Goal: Transaction & Acquisition: Purchase product/service

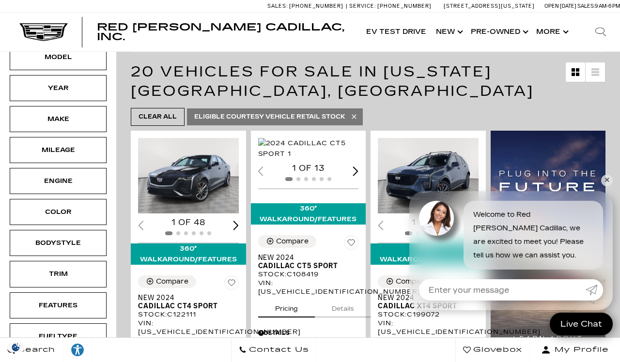
scroll to position [161, 0]
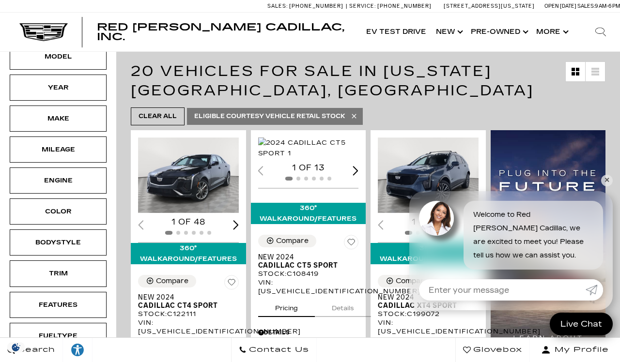
click at [604, 236] on img at bounding box center [548, 261] width 115 height 263
click at [603, 187] on link "✕" at bounding box center [607, 181] width 12 height 12
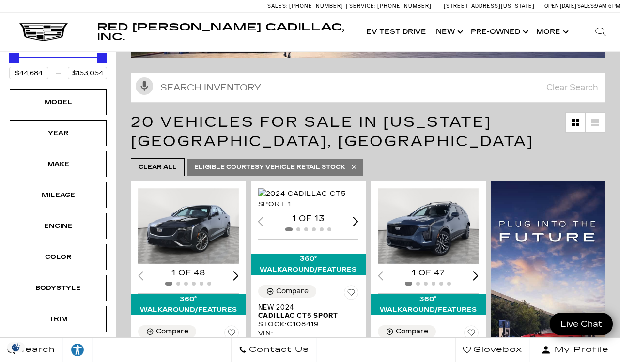
scroll to position [0, 0]
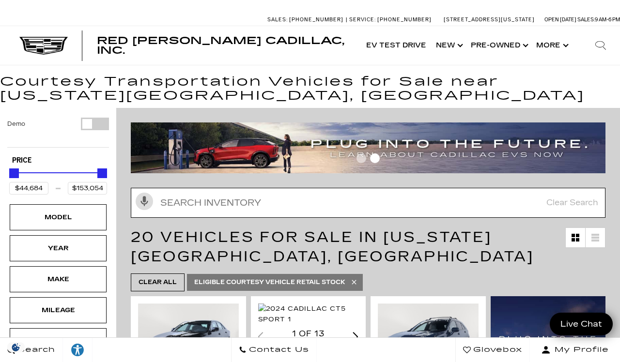
click at [584, 205] on input "Search Inventory" at bounding box center [368, 203] width 475 height 30
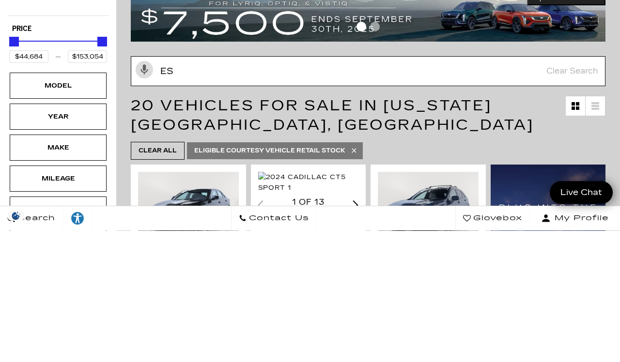
type input "Esc"
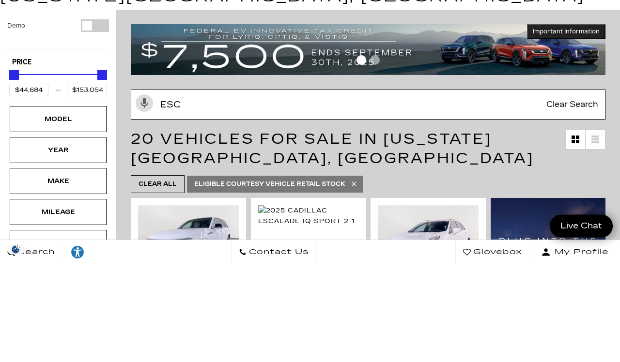
type input "$134,955"
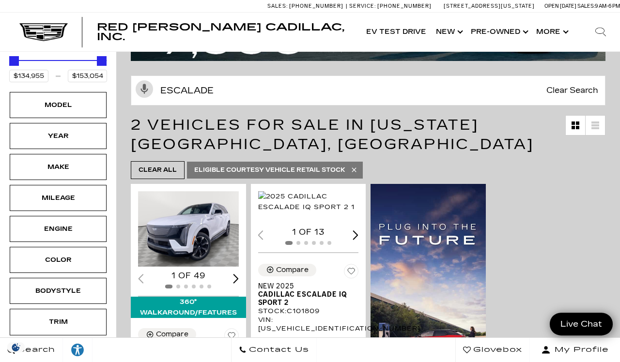
scroll to position [111, 0]
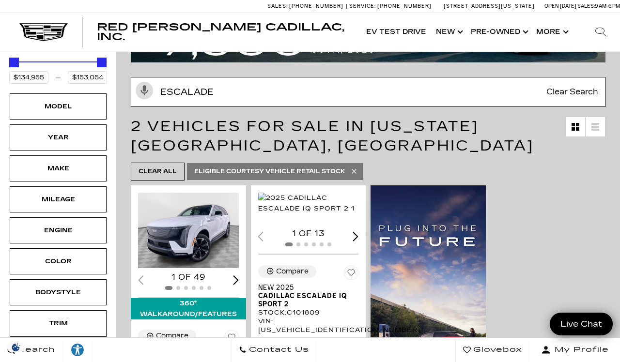
type input "Escalade"
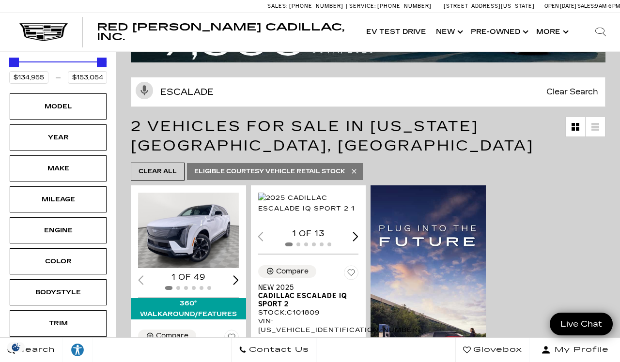
click at [356, 172] on icon at bounding box center [354, 172] width 4 height 4
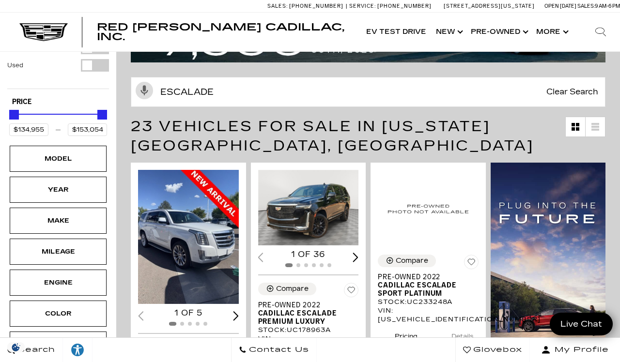
type input "$32,500"
type input "$179,434"
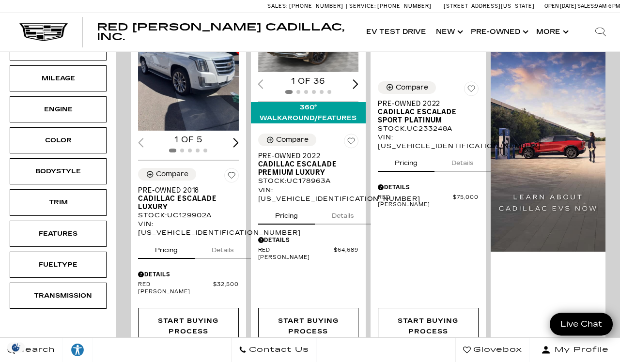
scroll to position [284, 0]
click at [226, 258] on button "Details" at bounding box center [223, 248] width 56 height 21
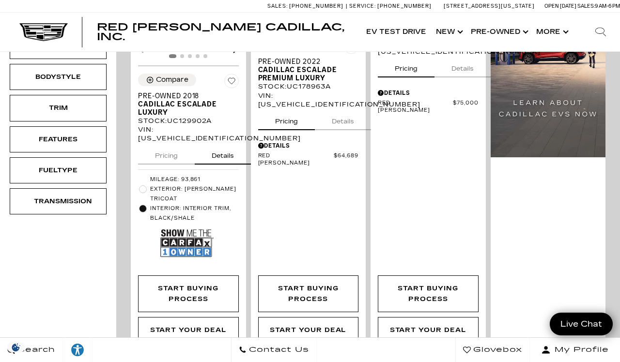
scroll to position [379, 0]
click at [191, 249] on img at bounding box center [186, 243] width 53 height 35
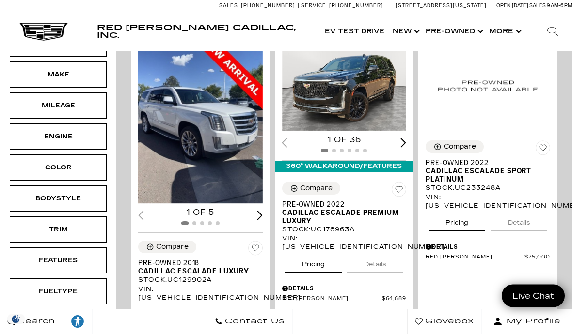
scroll to position [271, 0]
click at [389, 252] on button "Details" at bounding box center [375, 262] width 56 height 21
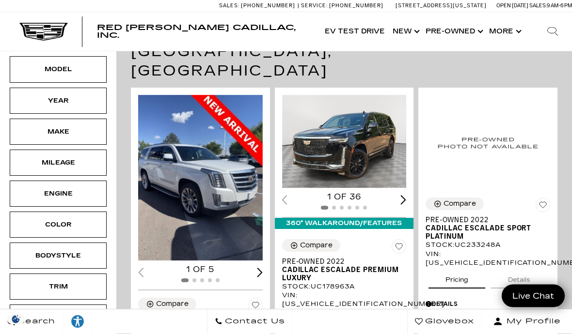
scroll to position [215, 0]
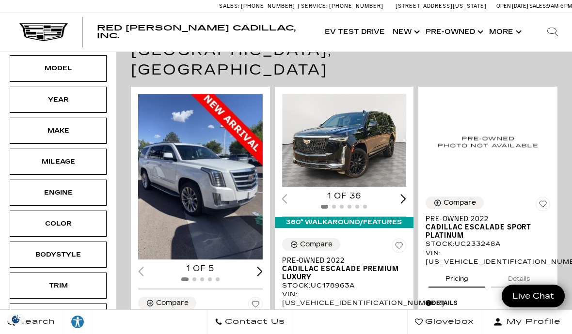
click at [372, 105] on img "1 / 2" at bounding box center [344, 141] width 125 height 94
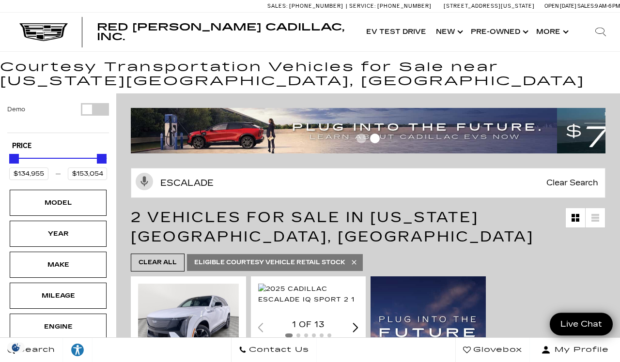
scroll to position [4, 0]
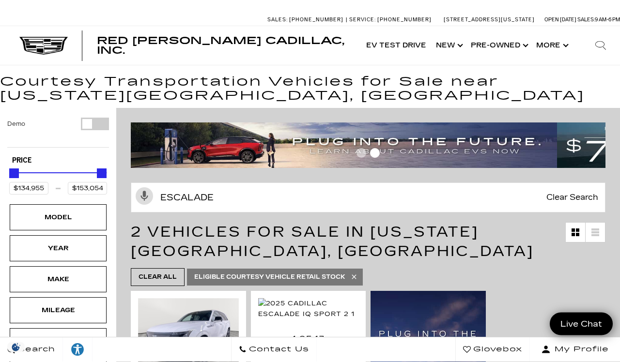
scroll to position [0, 0]
